Goal: Transaction & Acquisition: Subscribe to service/newsletter

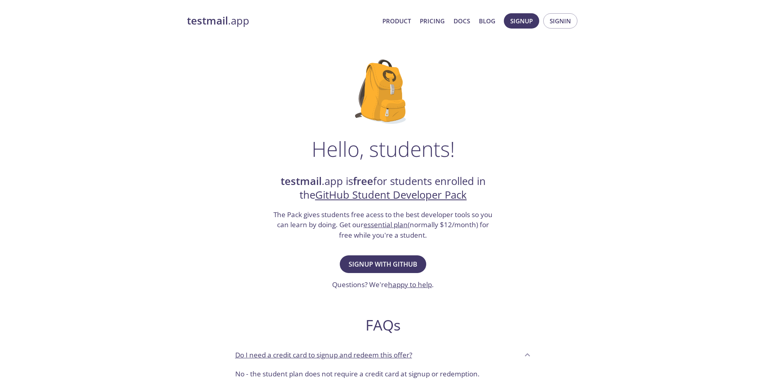
click at [225, 19] on strong "testmail" at bounding box center [207, 21] width 41 height 14
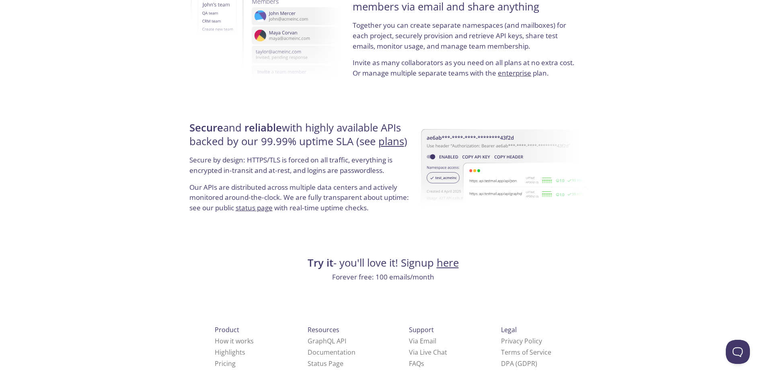
scroll to position [1459, 0]
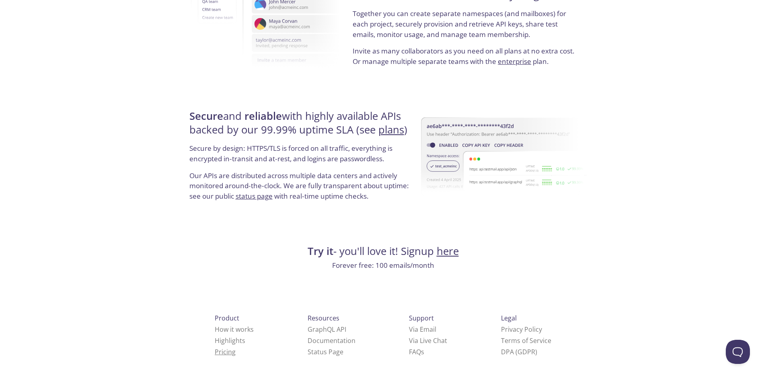
click at [215, 350] on link "Pricing" at bounding box center [225, 352] width 21 height 9
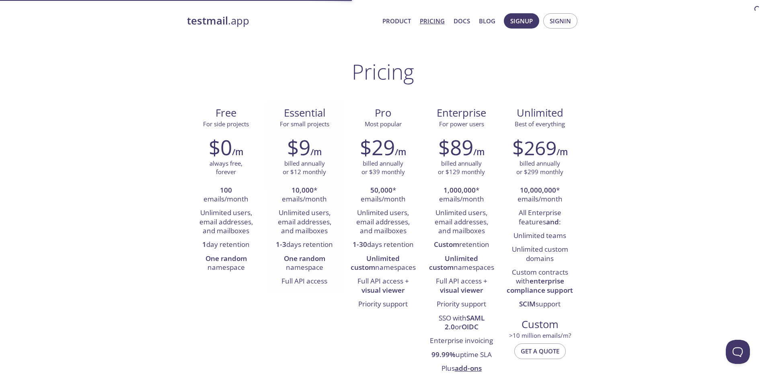
click at [303, 113] on span "Essential" at bounding box center [305, 113] width 66 height 14
click at [307, 121] on span "For small projects" at bounding box center [304, 124] width 49 height 8
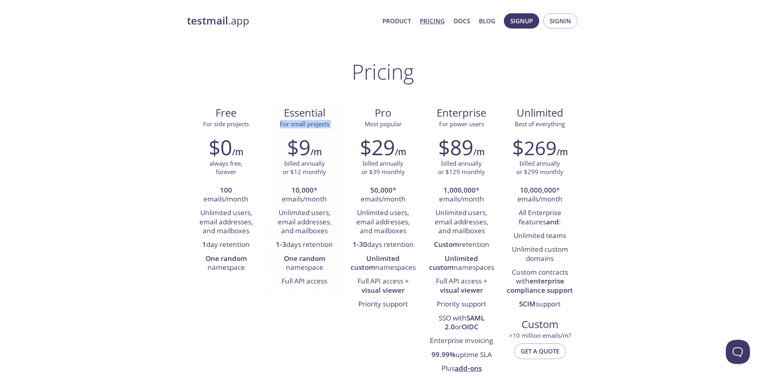
click at [307, 121] on span "For small projects" at bounding box center [304, 124] width 49 height 8
click at [309, 112] on span "Essential" at bounding box center [305, 113] width 66 height 14
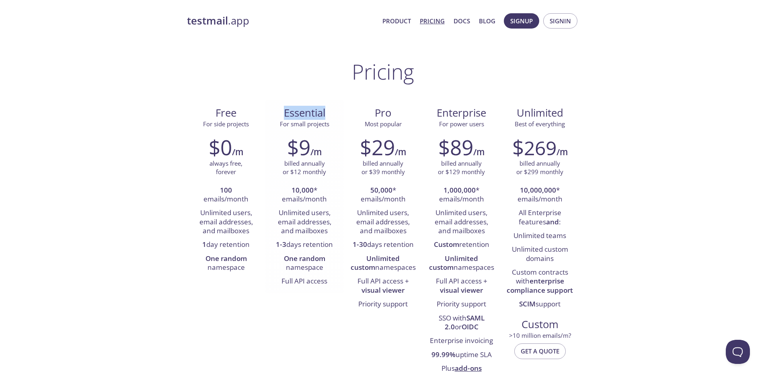
click at [307, 129] on div "Essential For small projects" at bounding box center [304, 115] width 78 height 30
click at [309, 132] on div "$9 /m billed annually or $12 monthly 10,000 * emails/month Unlimited users, ema…" at bounding box center [304, 212] width 78 height 164
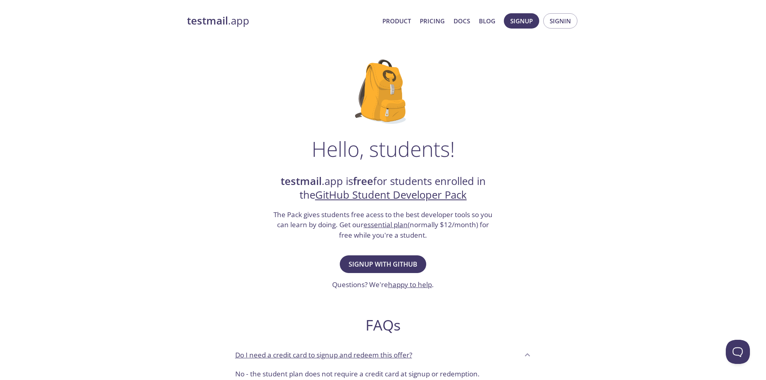
click at [283, 177] on strong "testmail" at bounding box center [301, 181] width 41 height 14
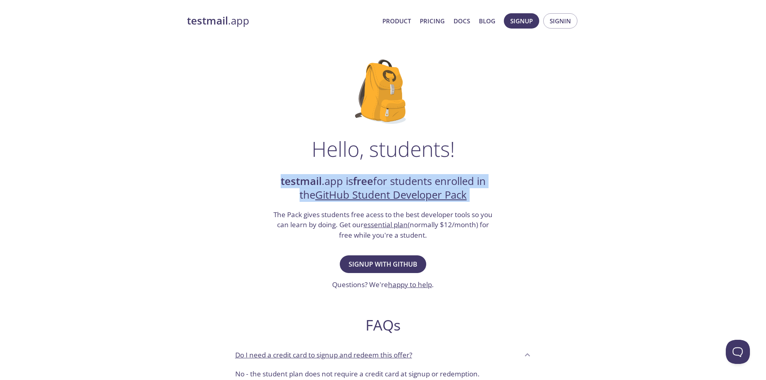
click at [283, 177] on strong "testmail" at bounding box center [301, 181] width 41 height 14
click at [228, 179] on div "Hello, students! testmail .app is free for students enrolled in the GitHub Stud…" at bounding box center [383, 292] width 393 height 491
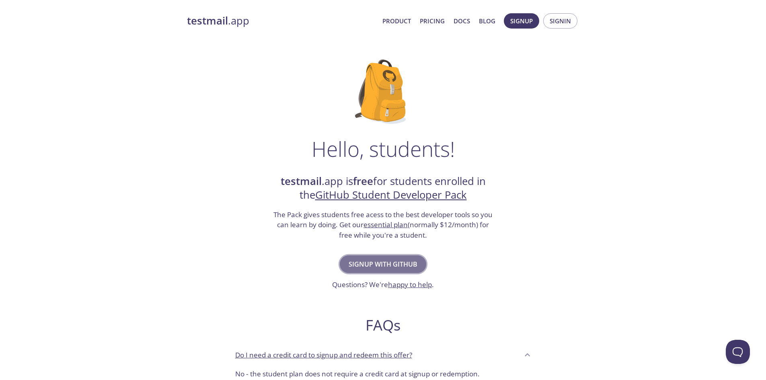
click at [378, 262] on span "Signup with GitHub" at bounding box center [383, 264] width 69 height 11
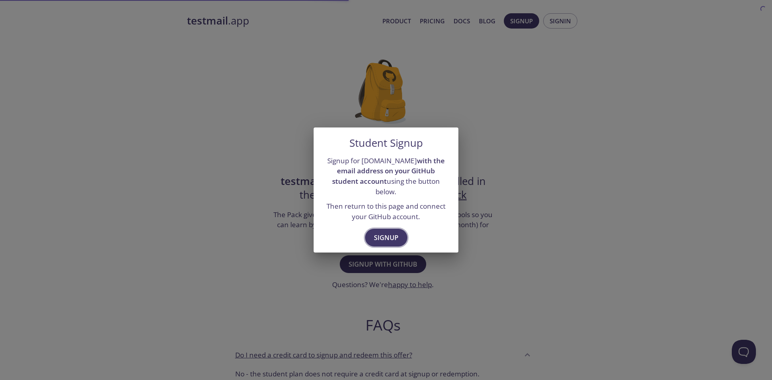
click at [377, 229] on button "Signup" at bounding box center [386, 238] width 42 height 18
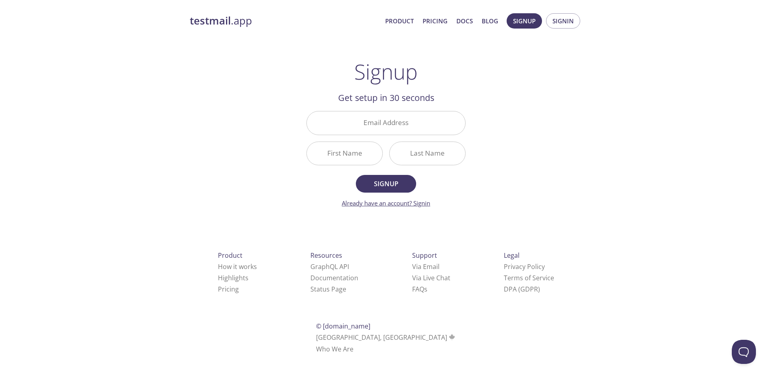
click at [378, 200] on link "Already have an account? Signin" at bounding box center [386, 203] width 88 height 8
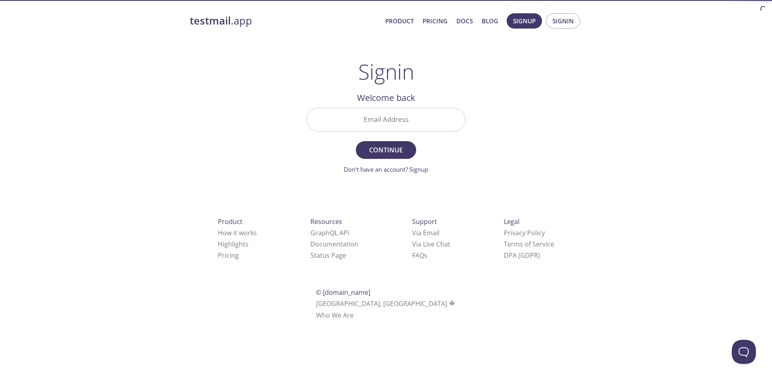
click at [383, 122] on input "Email Address" at bounding box center [386, 119] width 158 height 23
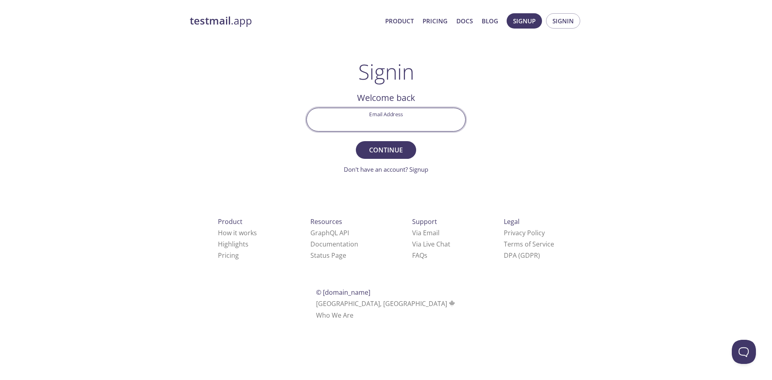
type input "[EMAIL_ADDRESS][DOMAIN_NAME]"
click at [366, 150] on span "Continue" at bounding box center [386, 149] width 43 height 11
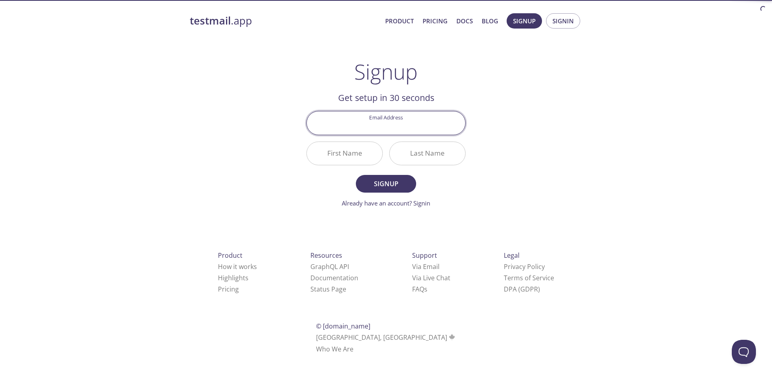
click at [396, 130] on input "Email Address" at bounding box center [386, 122] width 158 height 23
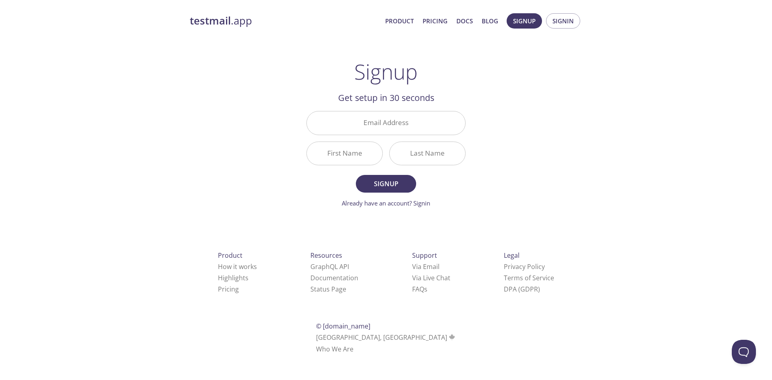
click at [288, 123] on div "testmail .app Product Pricing Docs Blog Signup Signin Signup Get setup in 30 se…" at bounding box center [386, 192] width 412 height 369
click at [557, 24] on span "Signin" at bounding box center [563, 21] width 21 height 10
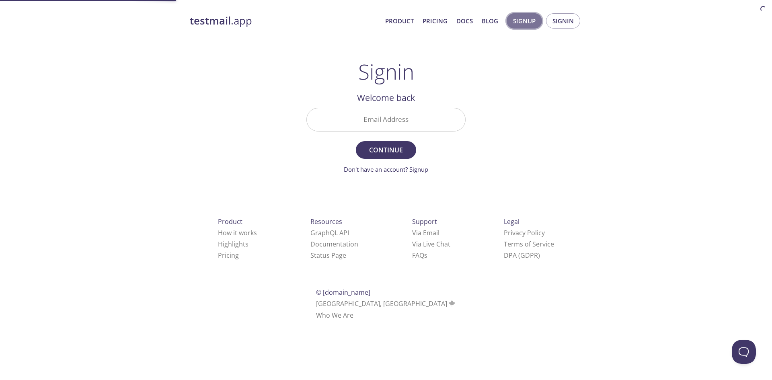
click at [513, 25] on button "Signup" at bounding box center [524, 20] width 35 height 15
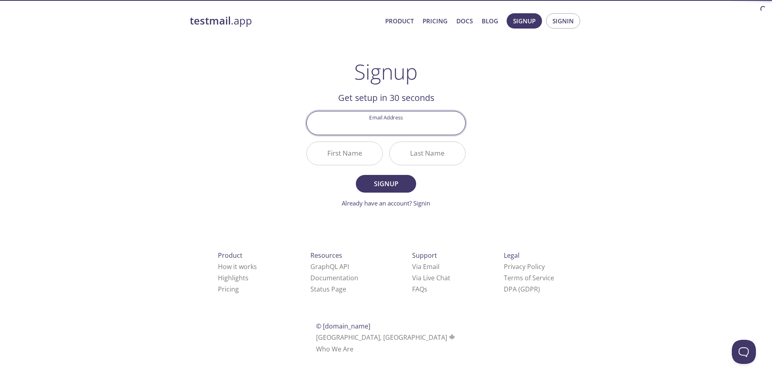
click at [213, 19] on strong "testmail" at bounding box center [210, 21] width 41 height 14
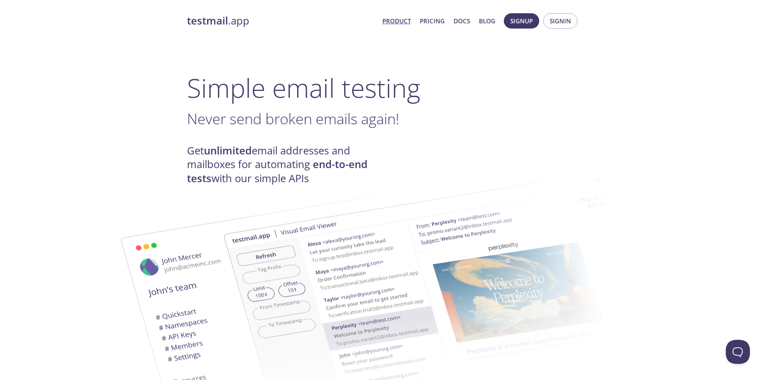
click at [297, 91] on h1 "Simple email testing" at bounding box center [383, 87] width 393 height 31
